Goal: Task Accomplishment & Management: Use online tool/utility

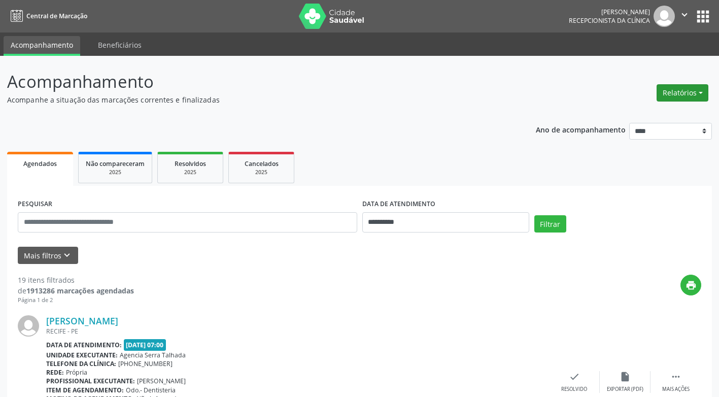
click at [692, 90] on button "Relatórios" at bounding box center [683, 92] width 52 height 17
click at [642, 115] on link "Agendamentos" at bounding box center [654, 115] width 109 height 14
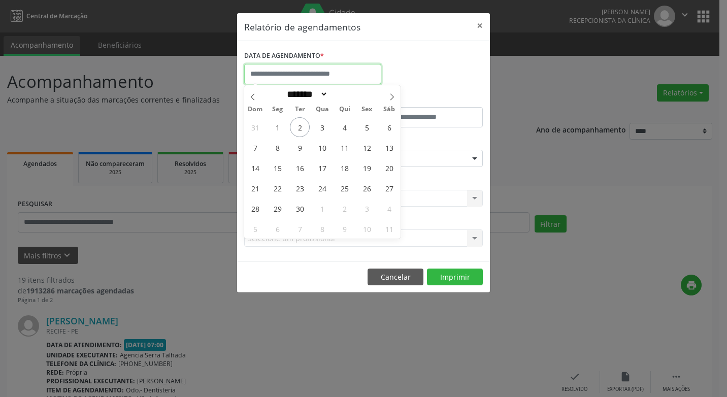
click at [368, 74] on input "text" at bounding box center [312, 74] width 137 height 20
click at [302, 130] on span "2" at bounding box center [300, 127] width 20 height 20
type input "**********"
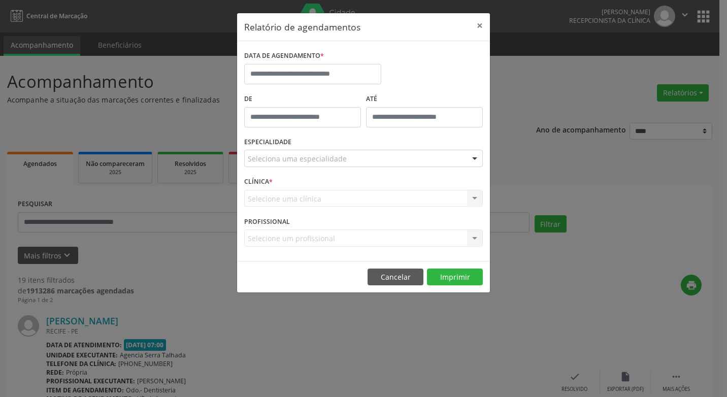
click at [518, 246] on div "Relatório de agendamentos × DATA DE AGENDAMENTO * De ATÉ ESPECIALIDADE Selecion…" at bounding box center [363, 198] width 727 height 397
click at [475, 158] on div at bounding box center [474, 158] width 15 height 17
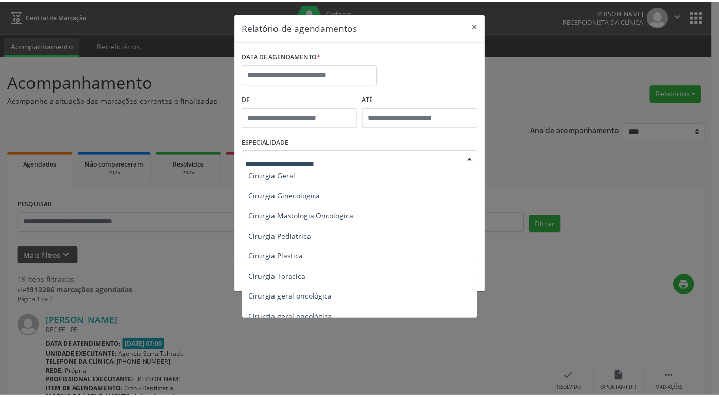
scroll to position [305, 0]
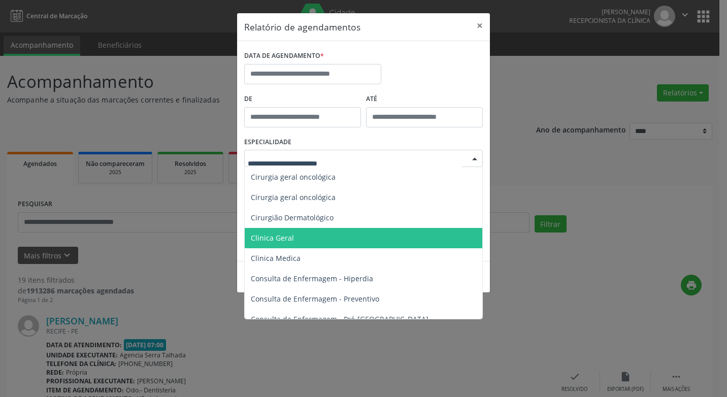
click at [293, 235] on span "Clinica Geral" at bounding box center [364, 238] width 239 height 20
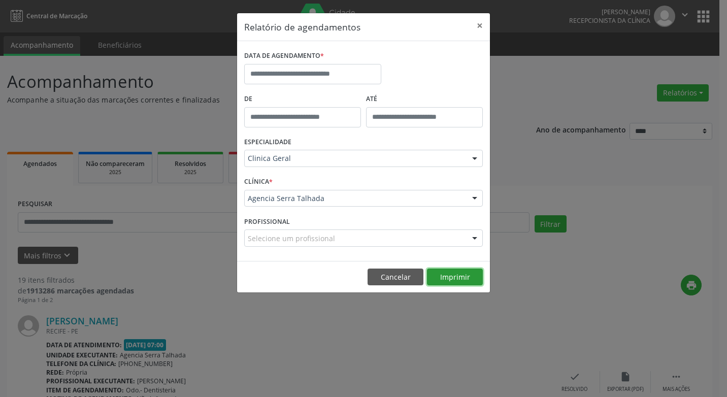
click at [447, 276] on button "Imprimir" at bounding box center [455, 277] width 56 height 17
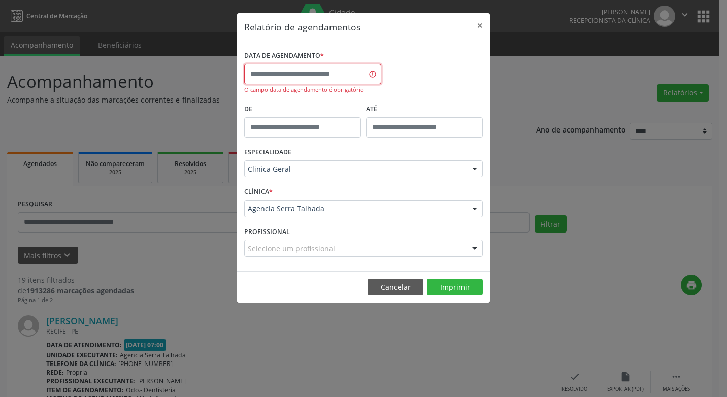
click at [327, 78] on input "text" at bounding box center [312, 74] width 137 height 20
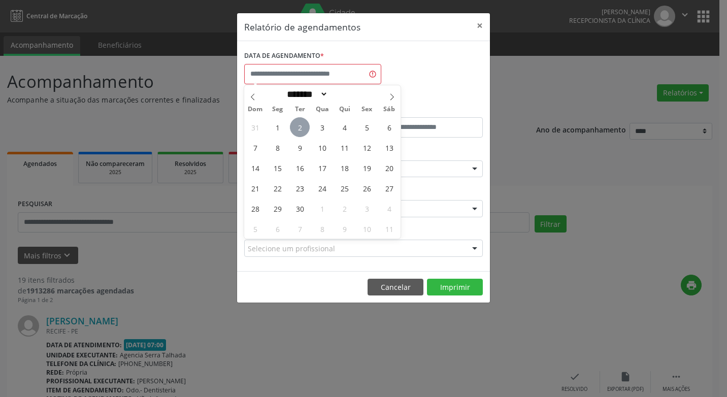
click at [305, 125] on span "2" at bounding box center [300, 127] width 20 height 20
type input "**********"
click at [305, 125] on span "2" at bounding box center [300, 127] width 20 height 20
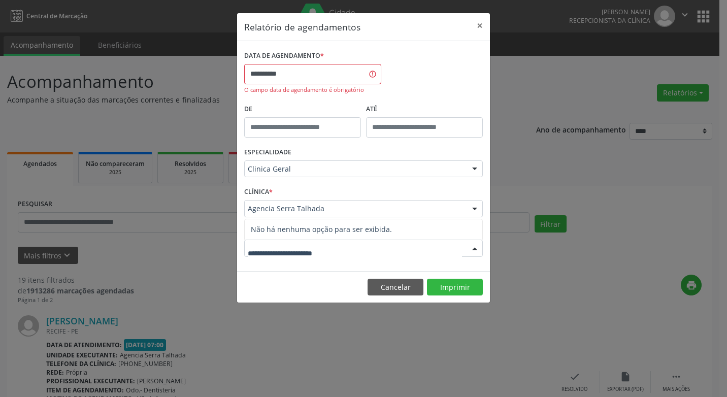
click at [473, 248] on div at bounding box center [474, 248] width 15 height 17
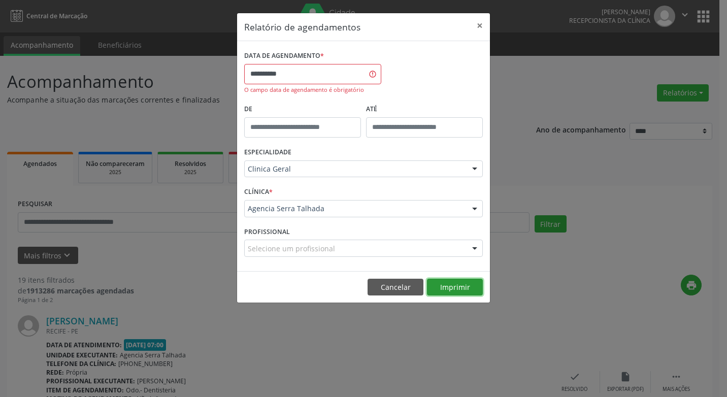
click at [450, 287] on button "Imprimir" at bounding box center [455, 287] width 56 height 17
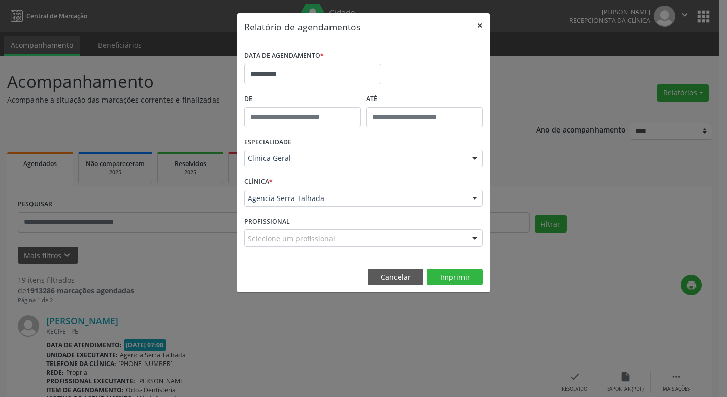
click at [480, 23] on button "×" at bounding box center [480, 25] width 20 height 25
